Goal: Task Accomplishment & Management: Use online tool/utility

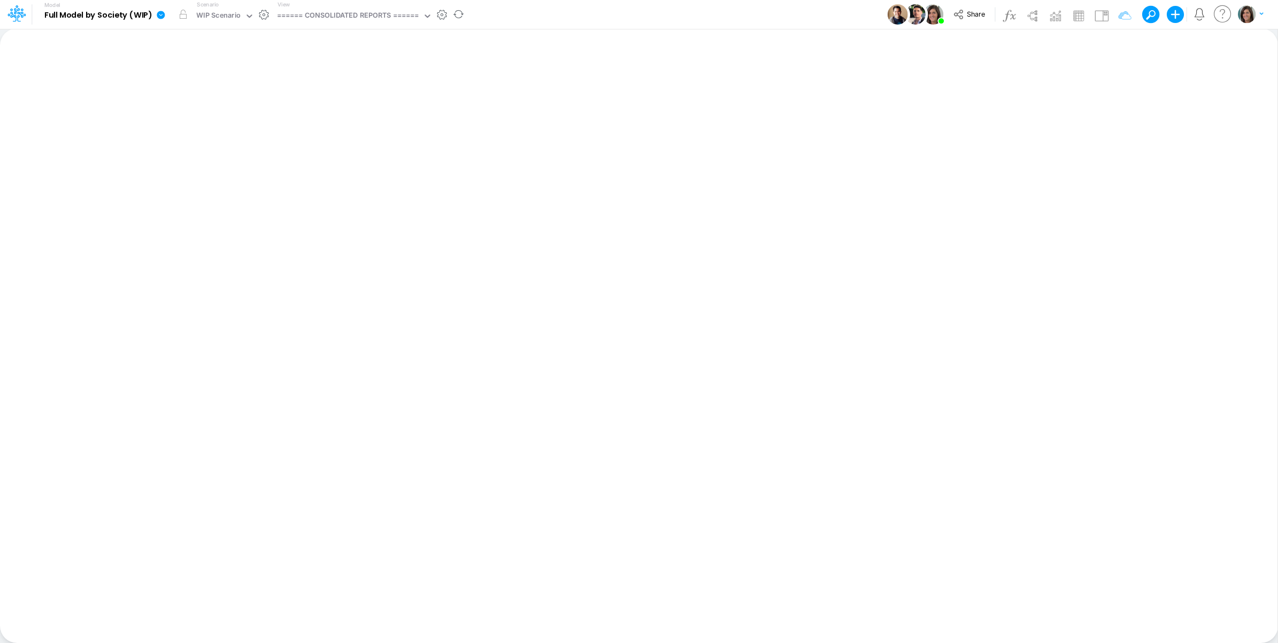
click at [159, 17] on icon at bounding box center [161, 15] width 8 height 8
click at [206, 104] on button "View model info" at bounding box center [215, 111] width 114 height 17
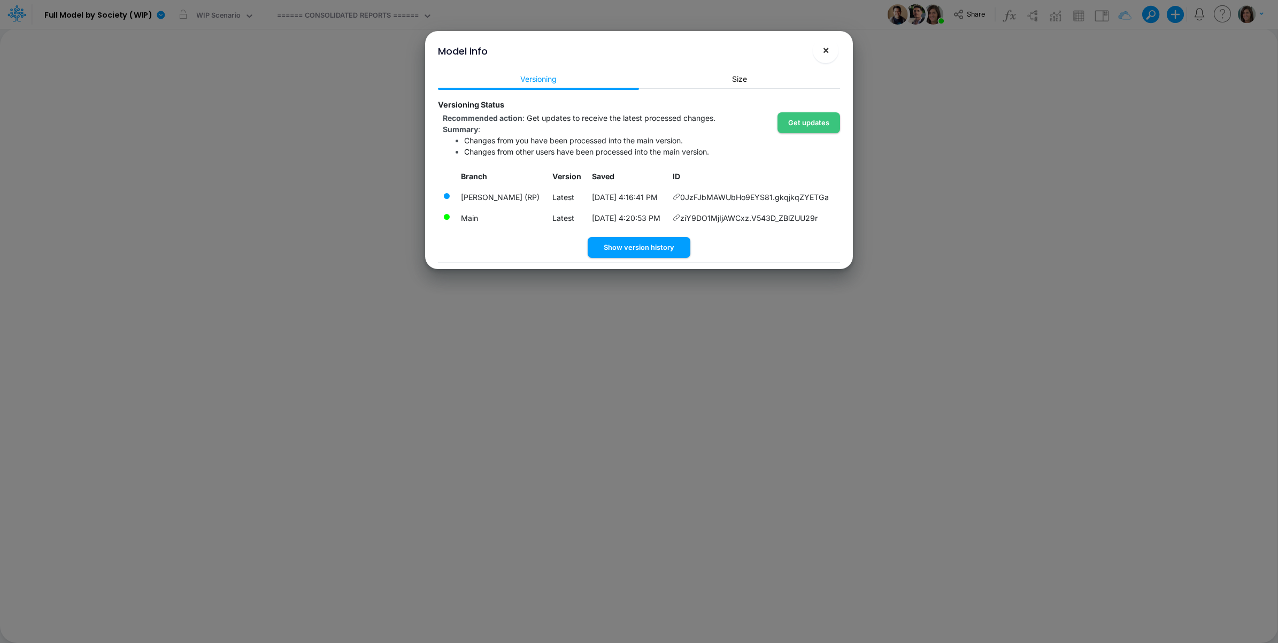
click at [824, 55] on span "×" at bounding box center [826, 49] width 7 height 13
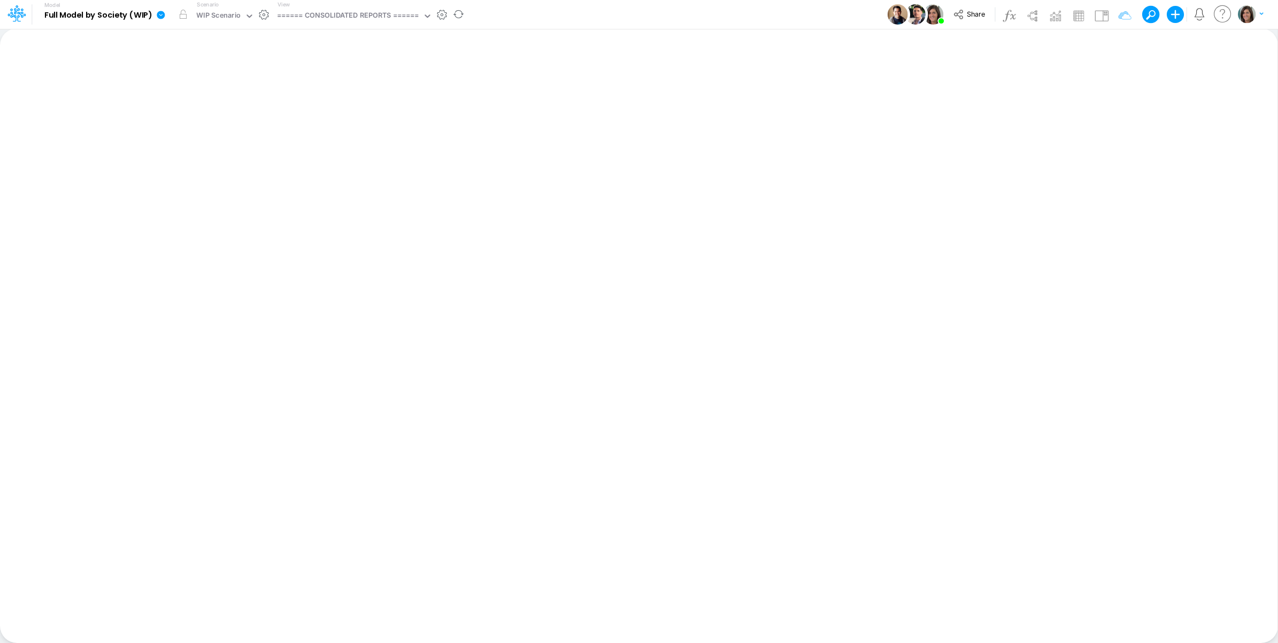
click at [158, 19] on icon at bounding box center [161, 15] width 10 height 10
click at [200, 109] on button "View model info" at bounding box center [215, 111] width 114 height 17
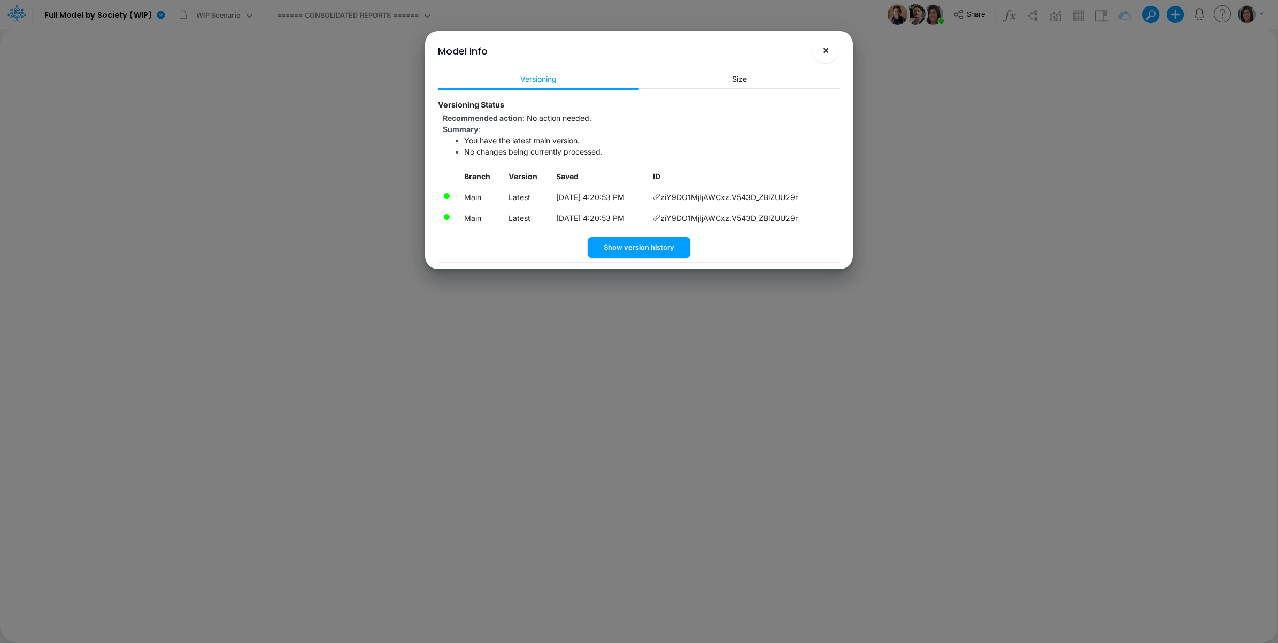
drag, startPoint x: 823, startPoint y: 52, endPoint x: 808, endPoint y: 49, distance: 15.3
click at [823, 52] on span "×" at bounding box center [826, 49] width 7 height 13
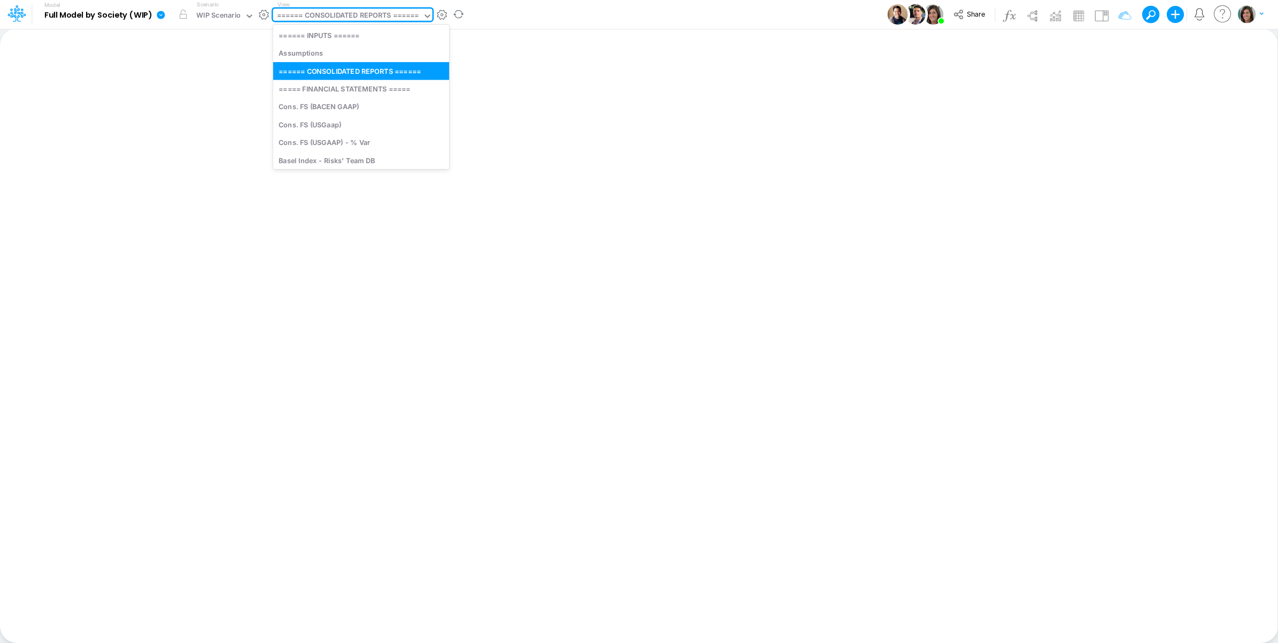
click at [340, 17] on div "====== CONSOLIDATED REPORTS ======" at bounding box center [348, 16] width 142 height 12
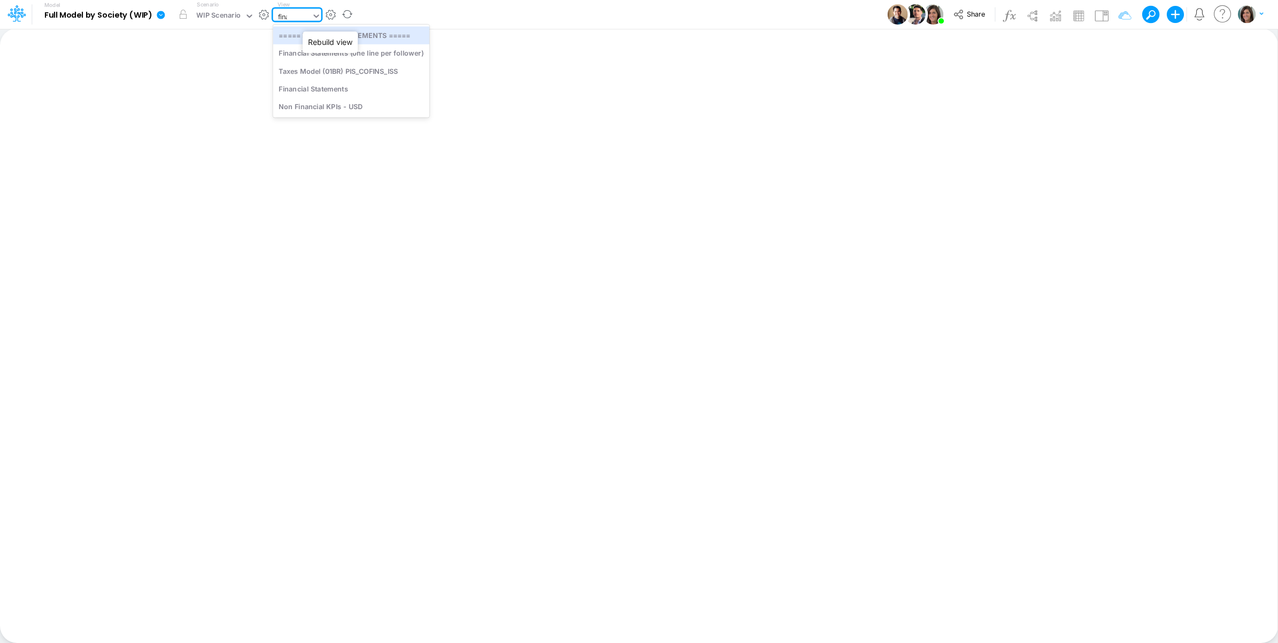
type input "[PERSON_NAME]"
click at [338, 67] on div "Financial Statements" at bounding box center [351, 71] width 157 height 18
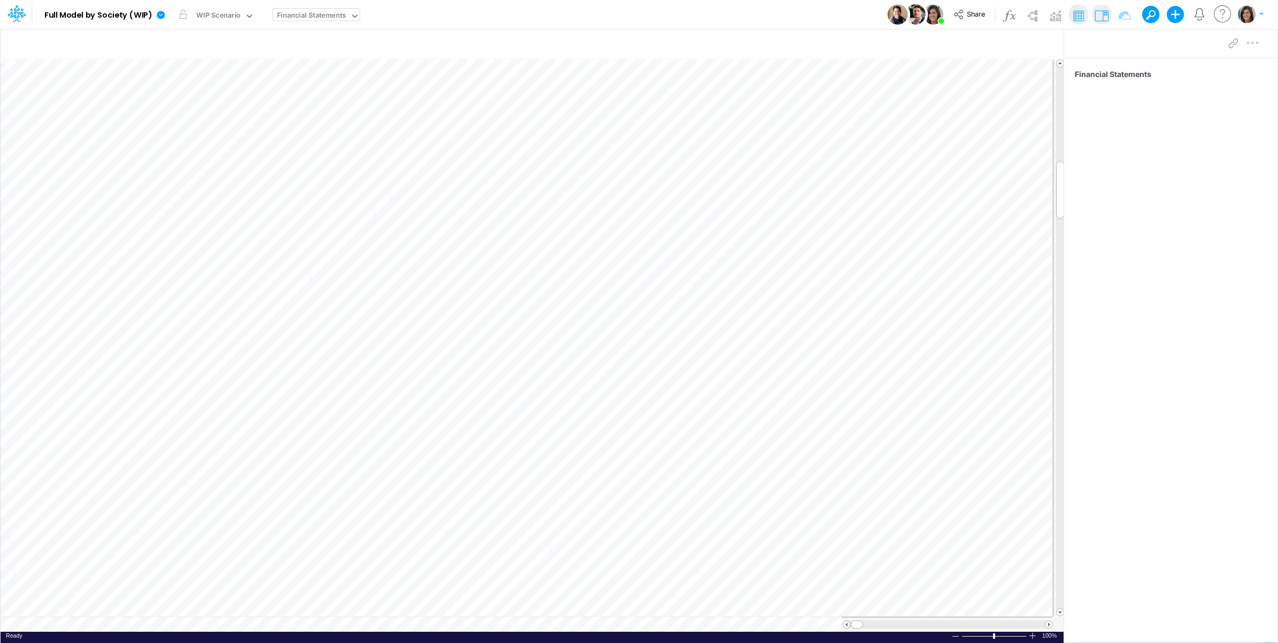
scroll to position [0, 1]
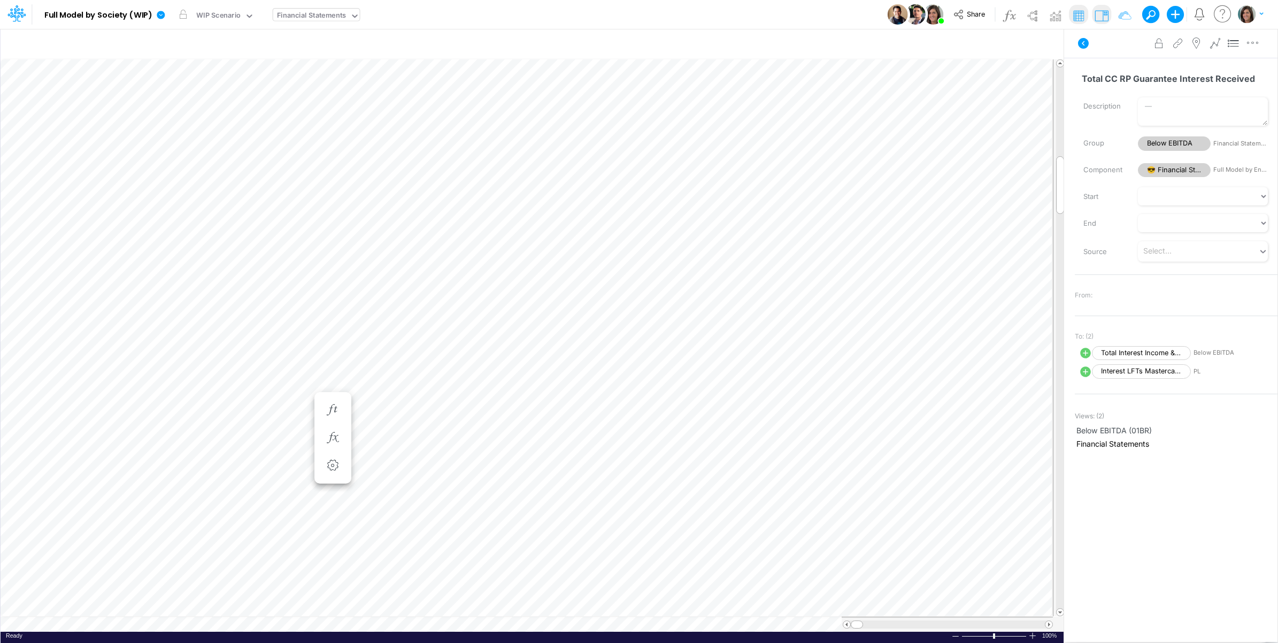
scroll to position [0, 1]
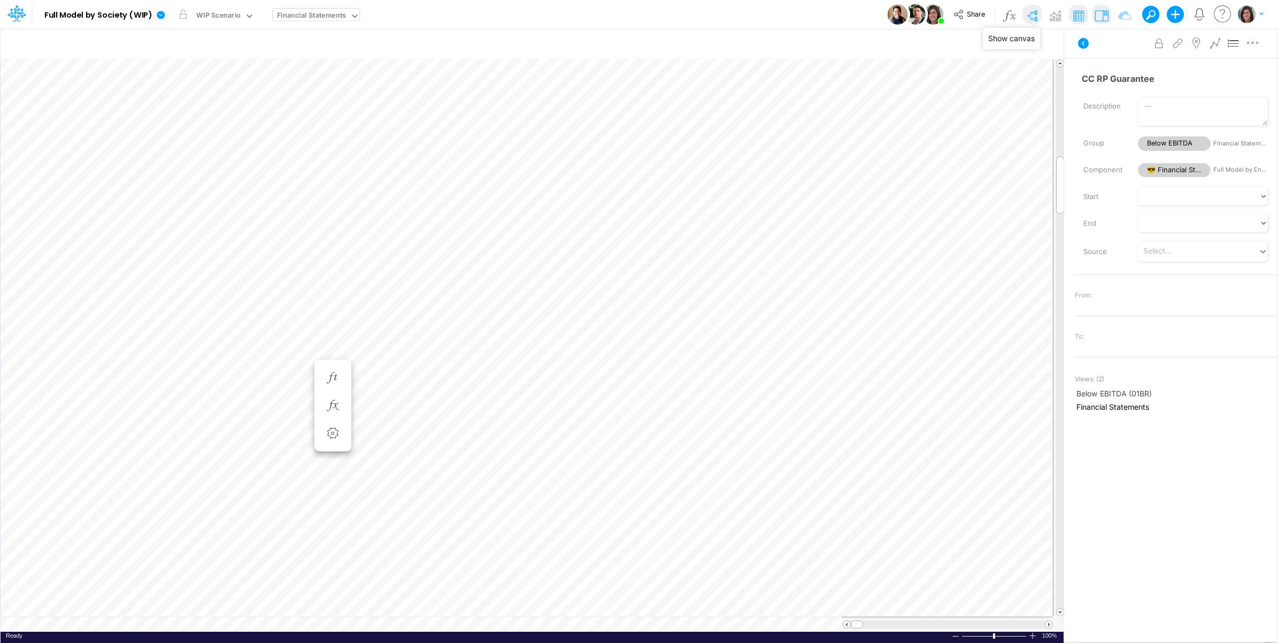
click at [1032, 17] on img at bounding box center [1032, 15] width 17 height 17
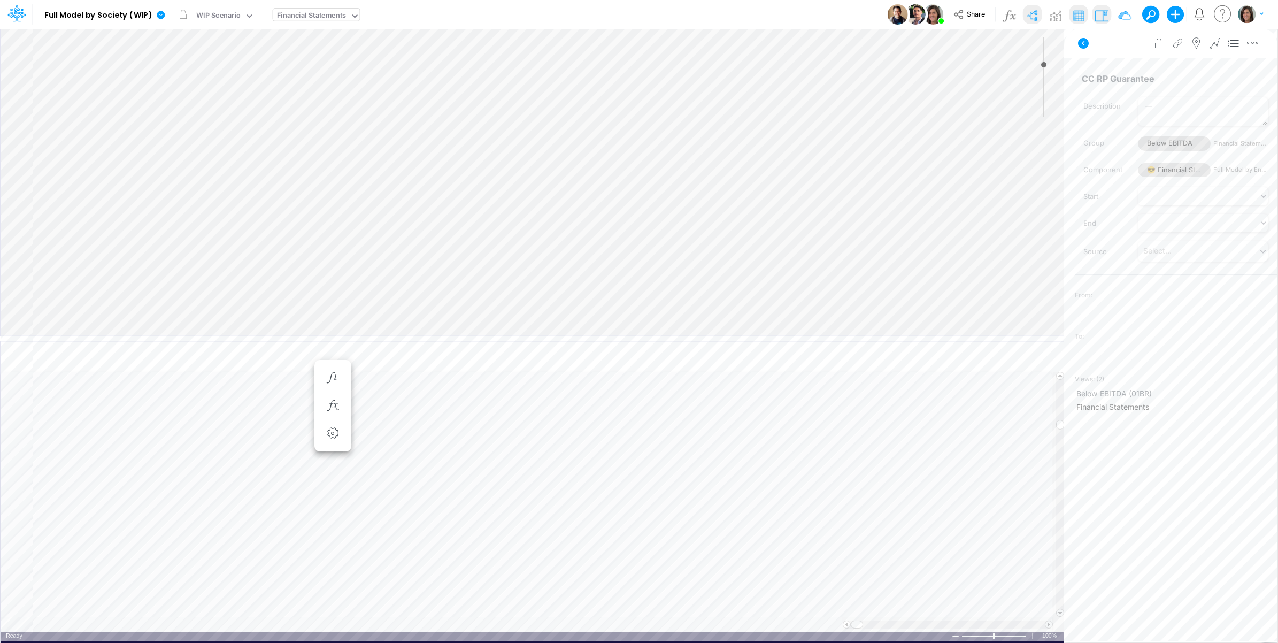
type input "0"
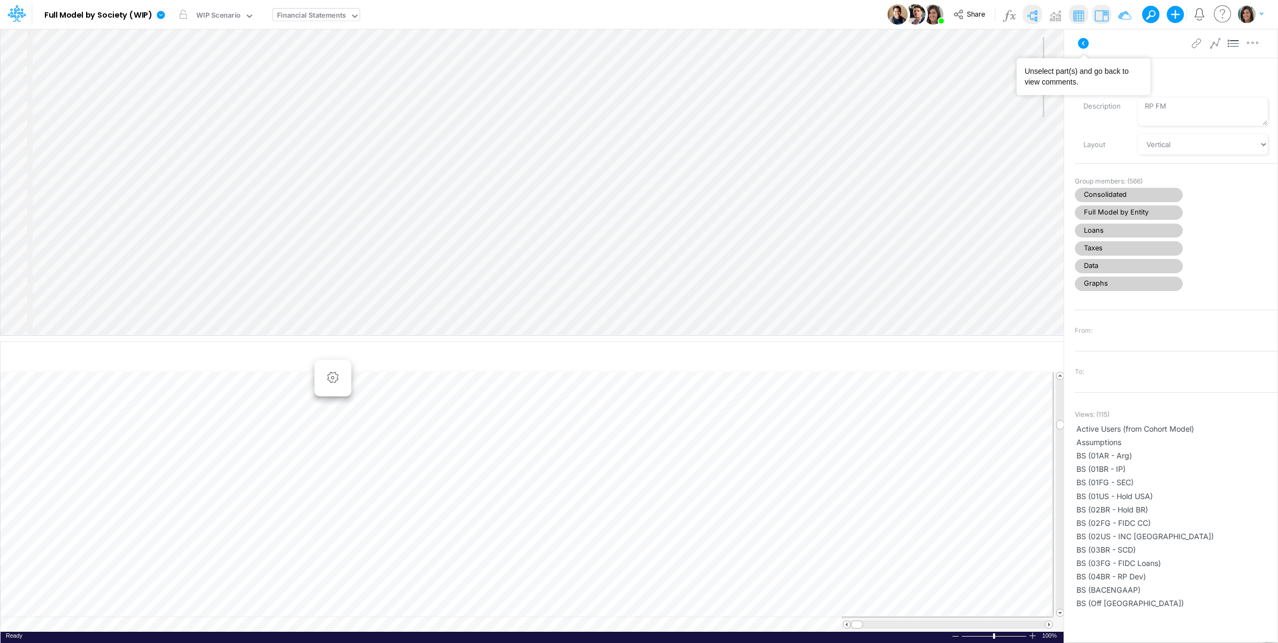
click at [1084, 42] on icon at bounding box center [1083, 43] width 13 height 13
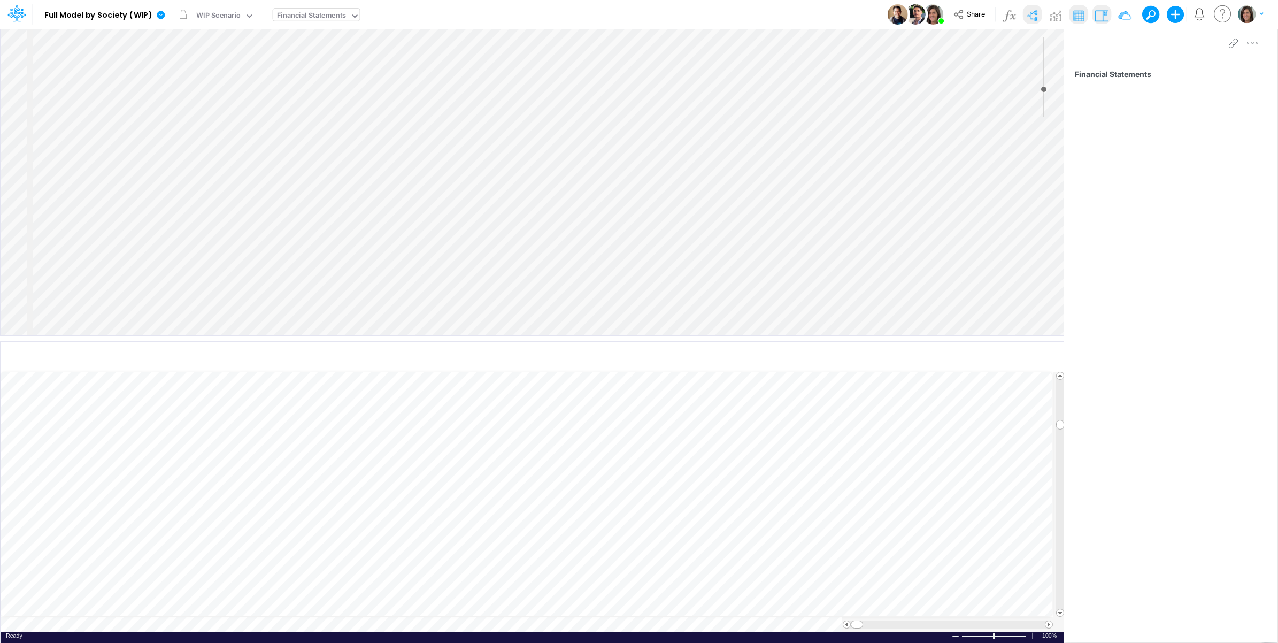
select select "Horizontal"
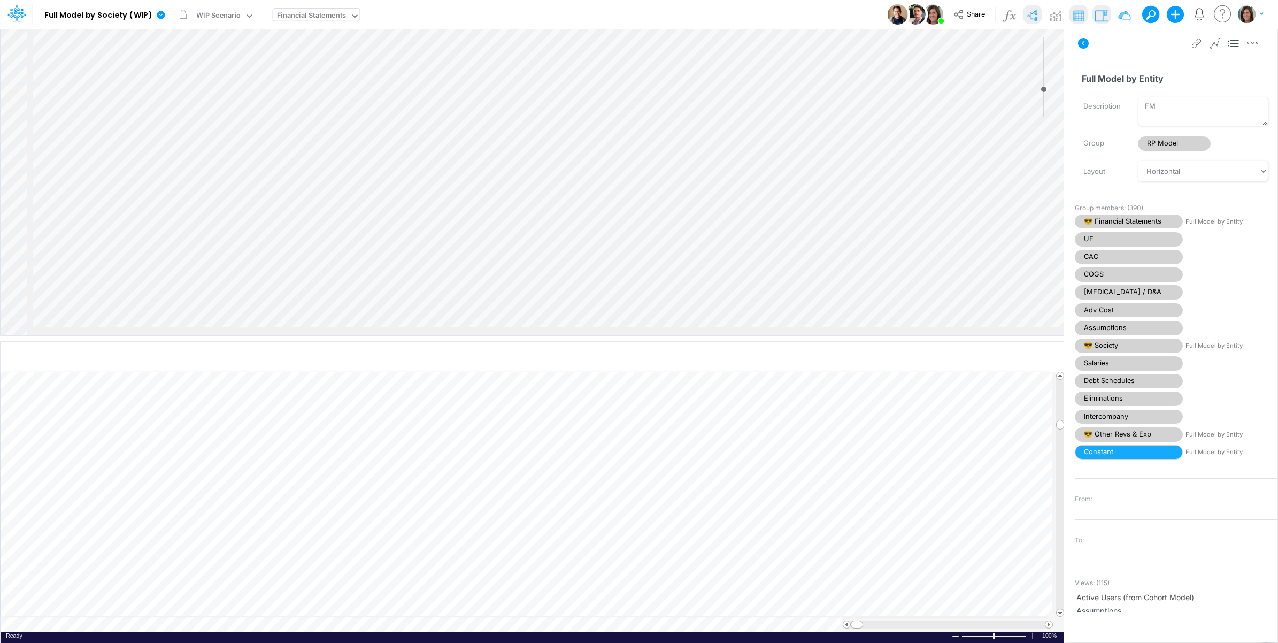
select select "Horizontal"
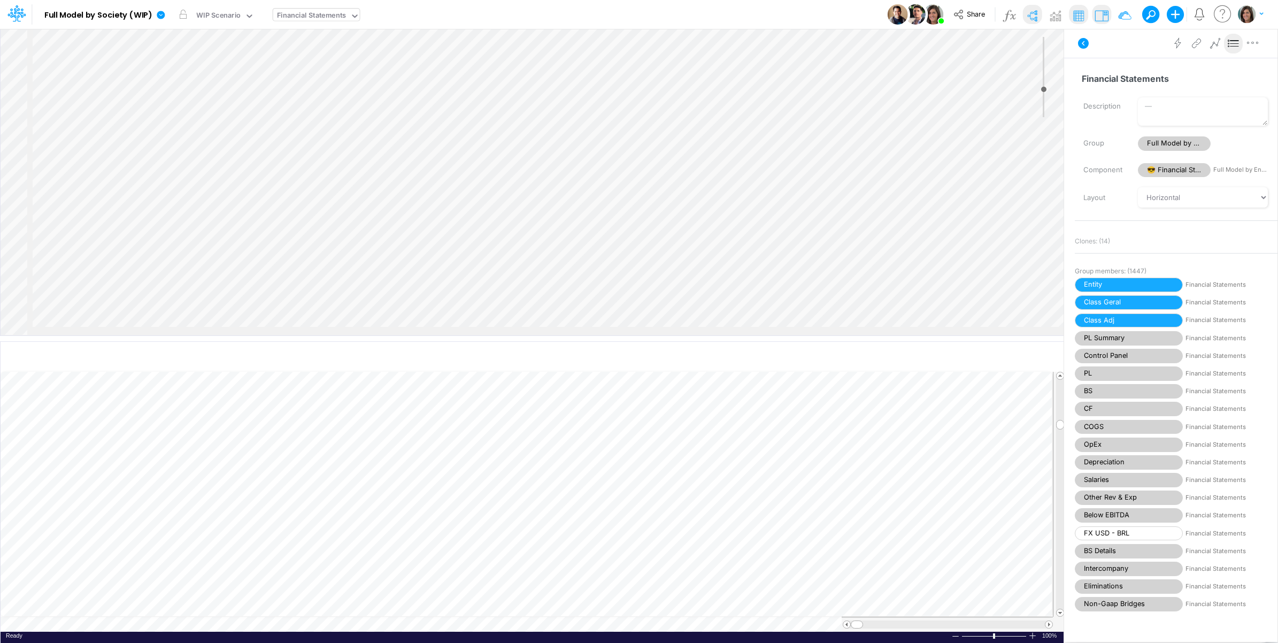
scroll to position [0, 1003]
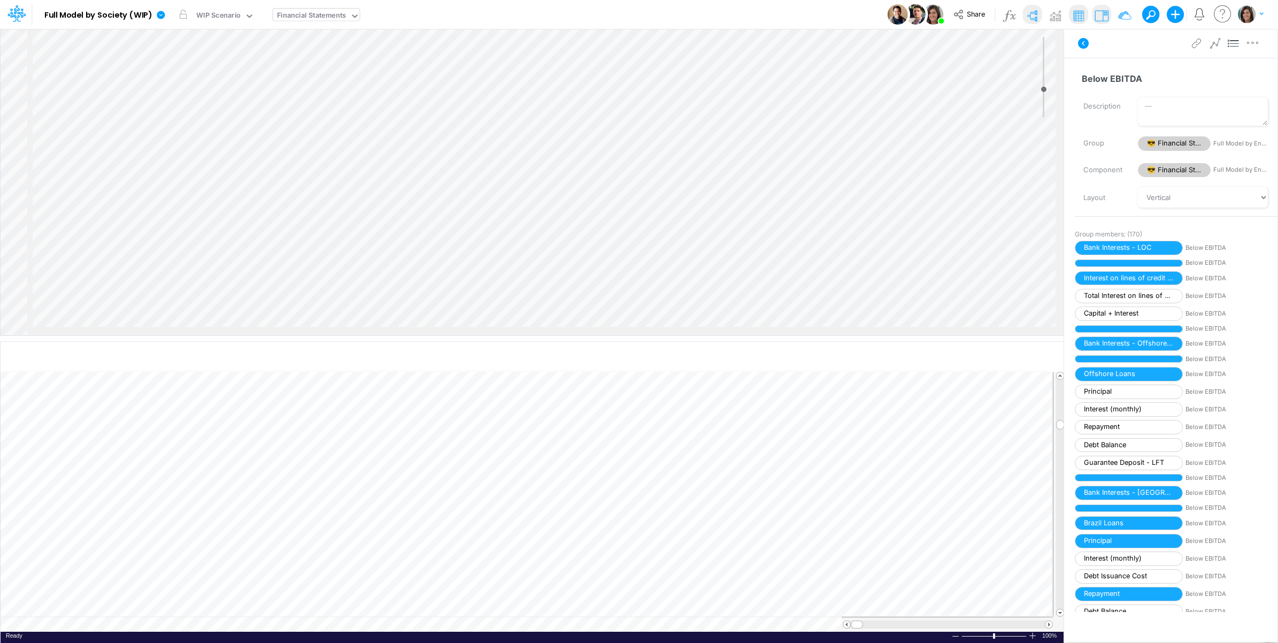
scroll to position [0, 1404]
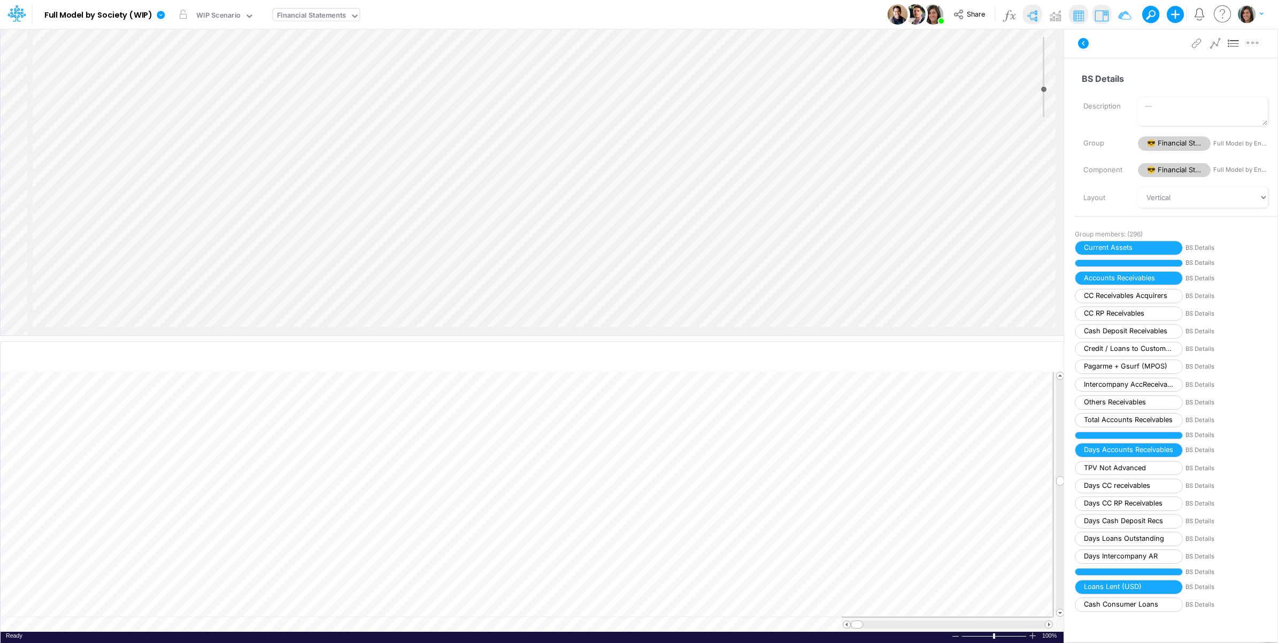
scroll to position [0, 1]
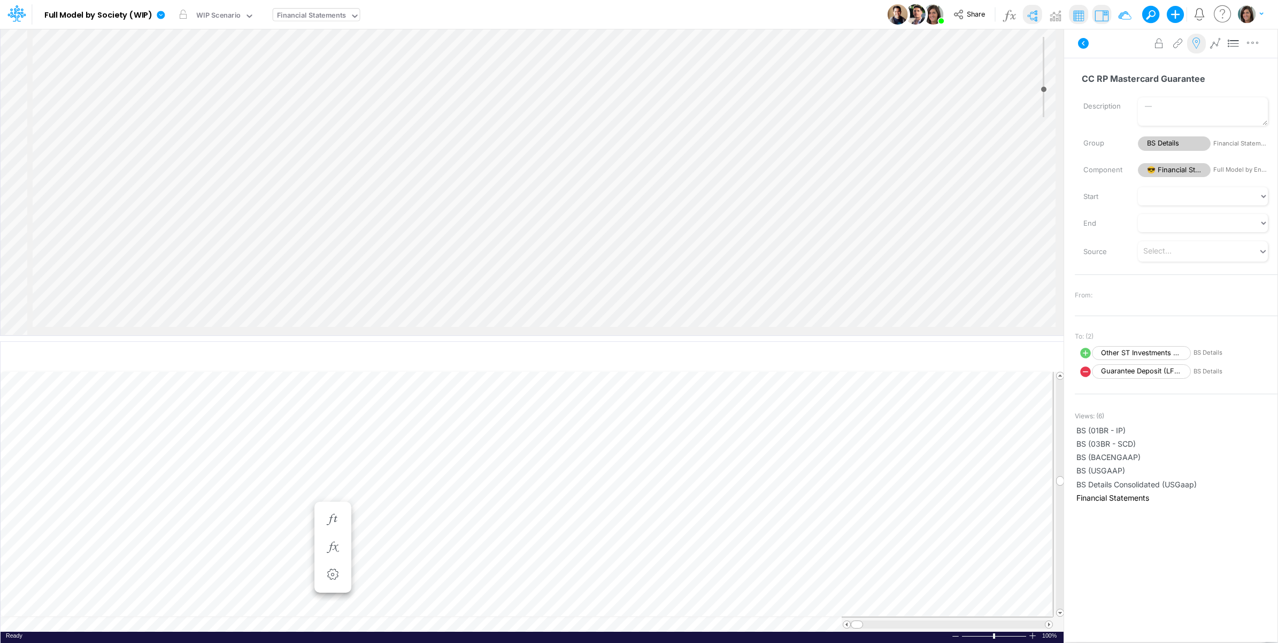
click at [1193, 44] on icon at bounding box center [1197, 43] width 16 height 11
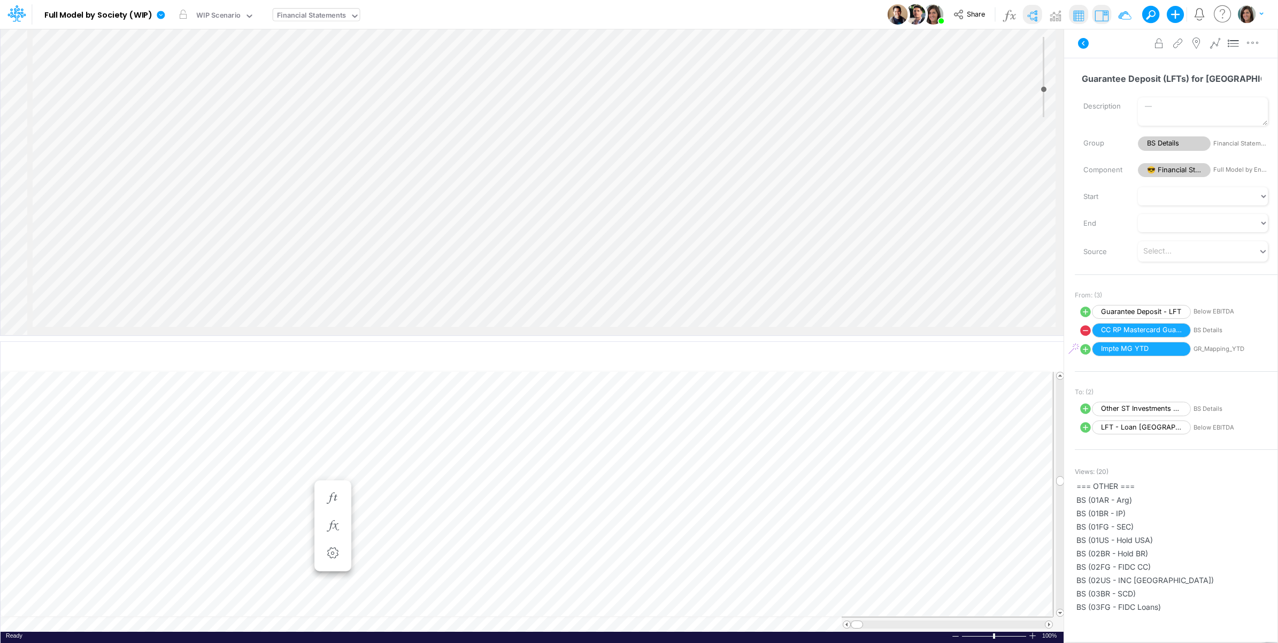
scroll to position [807, 1643]
select select "1"
select select "Multiply"
select select "Add"
